Goal: Task Accomplishment & Management: Manage account settings

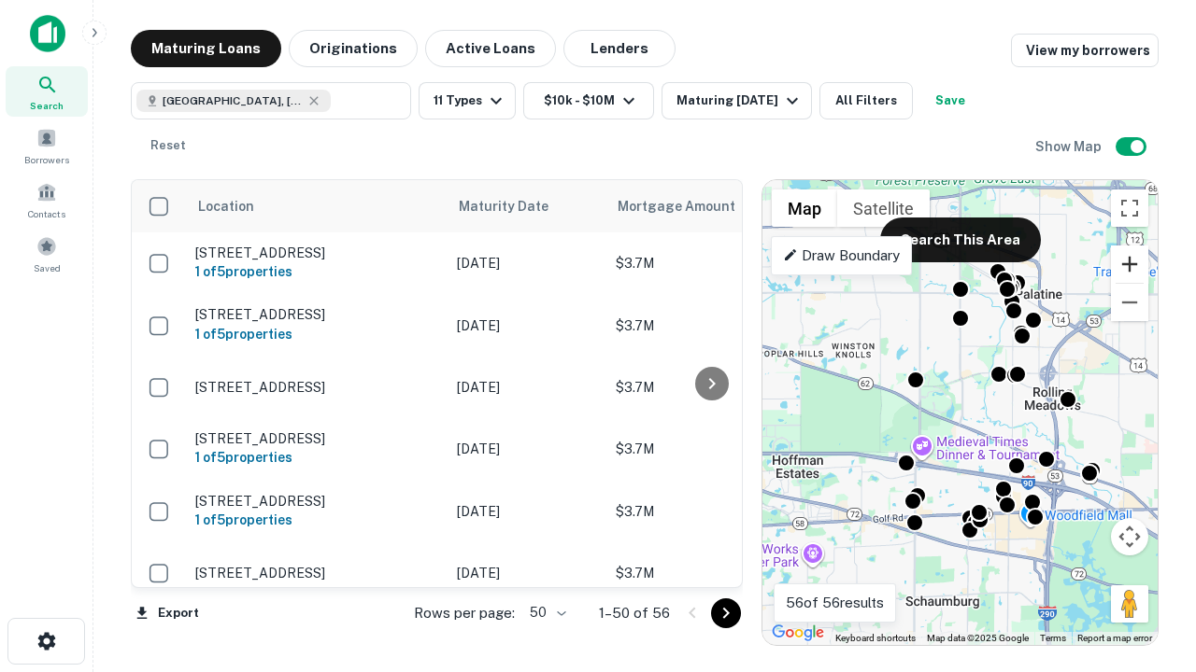
click at [1129, 264] on button "Zoom in" at bounding box center [1129, 264] width 37 height 37
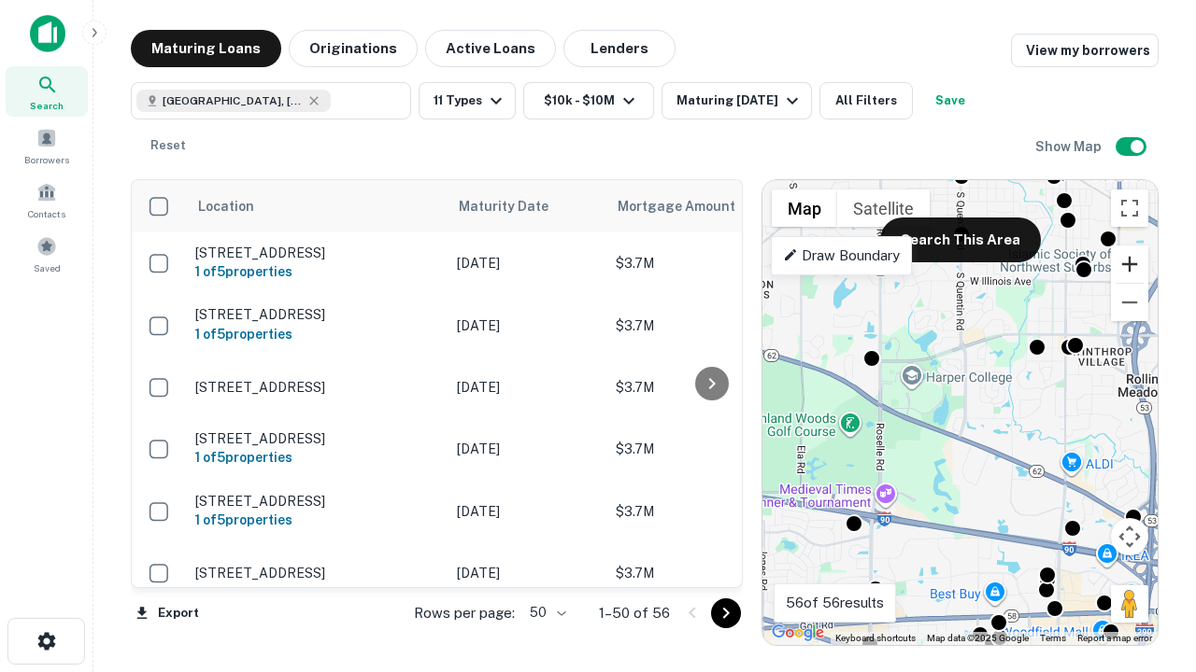
click at [1129, 264] on button "Zoom in" at bounding box center [1129, 264] width 37 height 37
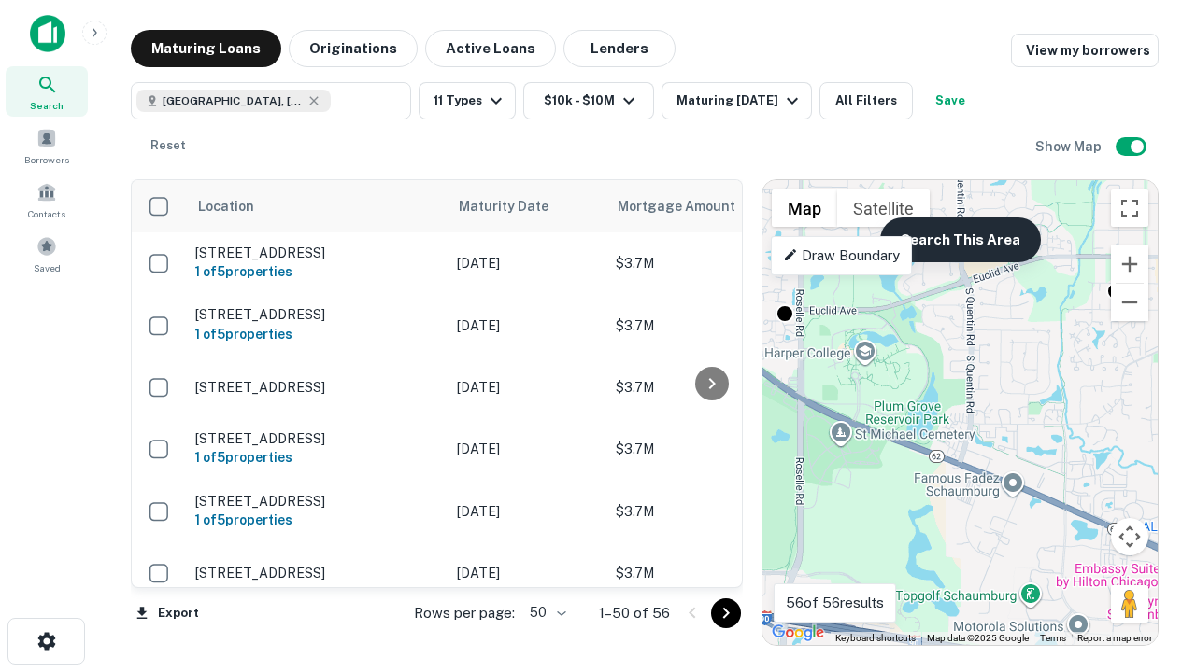
click at [959, 240] on button "Search This Area" at bounding box center [960, 240] width 161 height 45
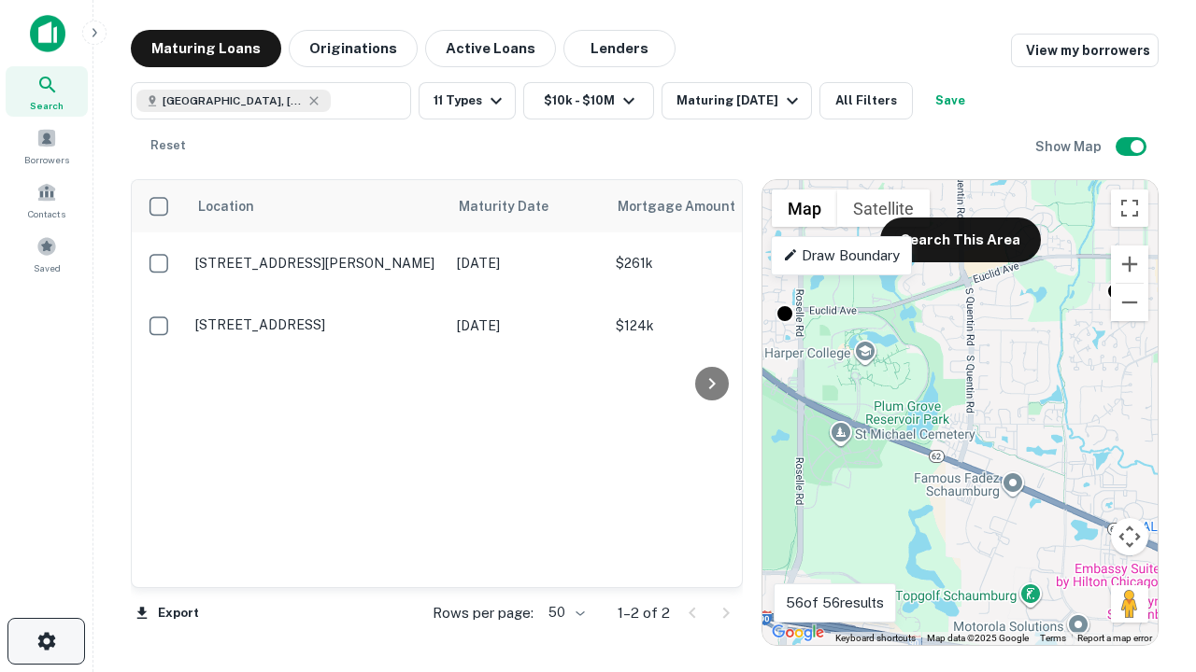
click at [46, 642] on icon "button" at bounding box center [46, 641] width 22 height 22
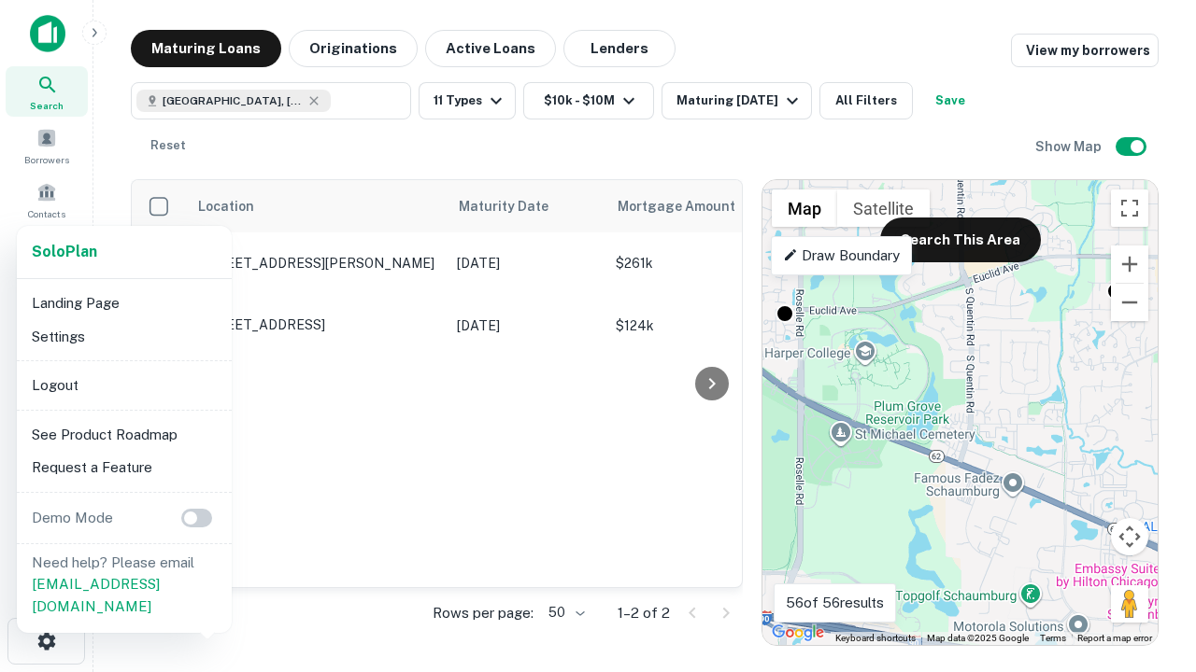
click at [123, 385] on li "Logout" at bounding box center [124, 386] width 200 height 34
